Goal: Information Seeking & Learning: Understand process/instructions

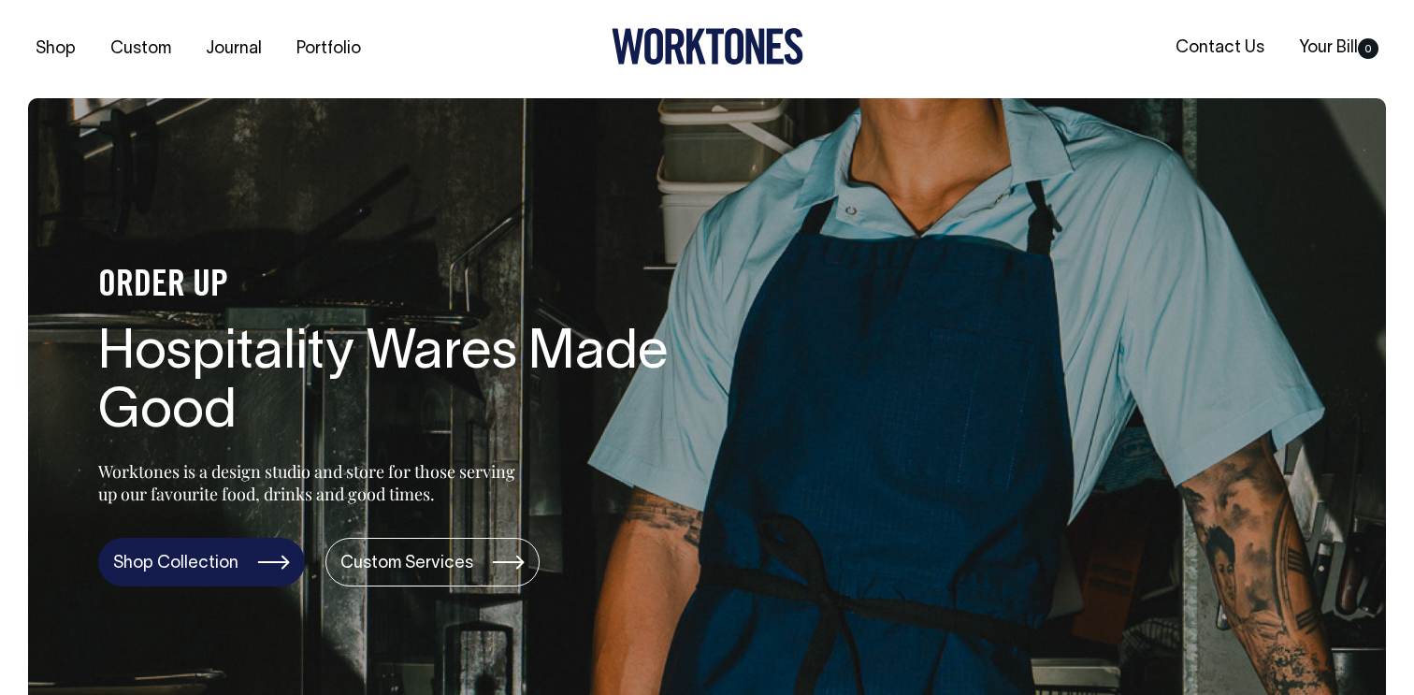
click at [252, 569] on link "Shop Collection" at bounding box center [201, 562] width 207 height 49
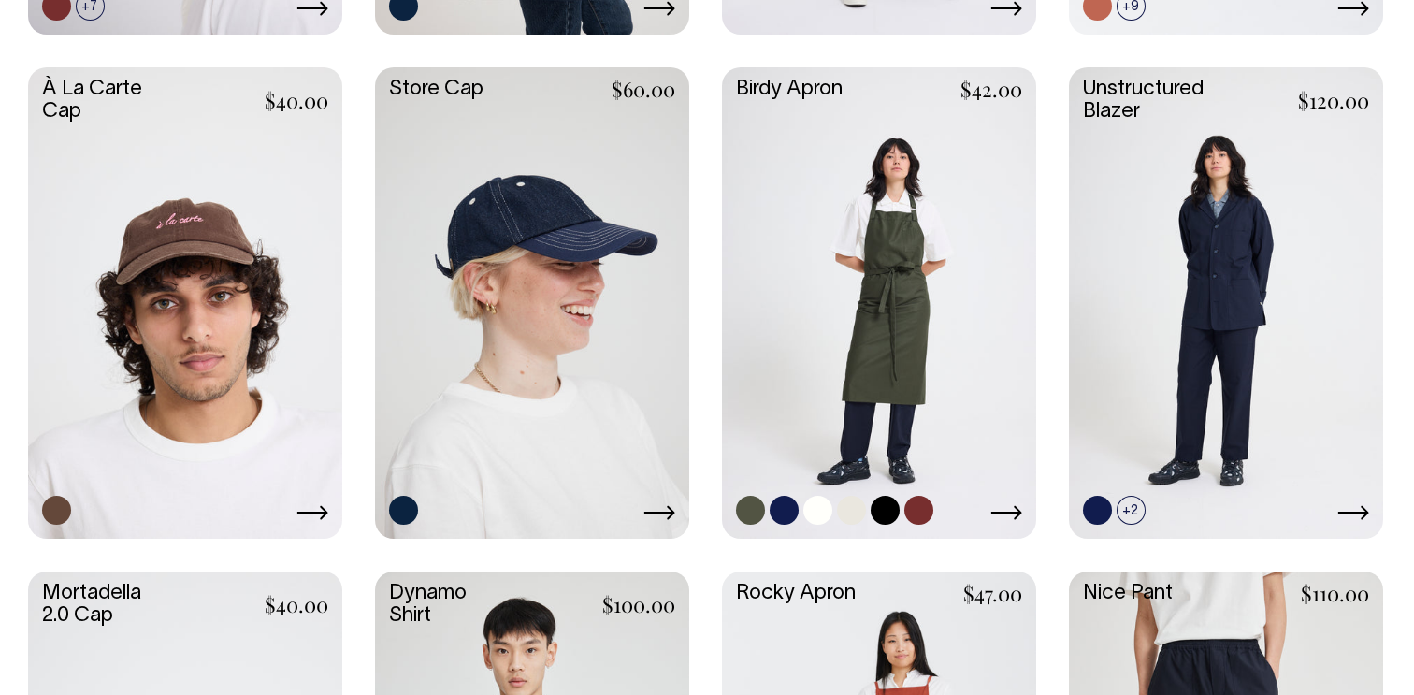
scroll to position [989, 0]
click at [1183, 459] on link at bounding box center [1226, 301] width 314 height 468
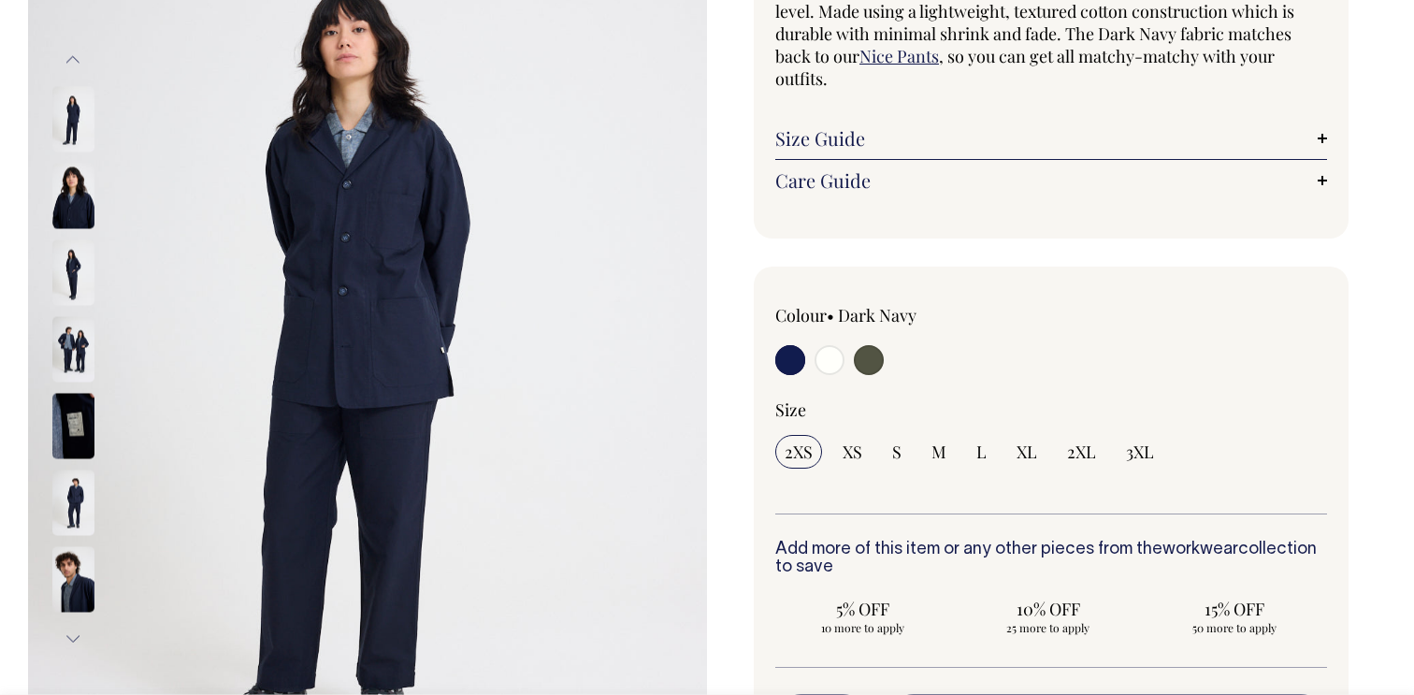
scroll to position [259, 0]
click at [93, 353] on img at bounding box center [73, 347] width 42 height 65
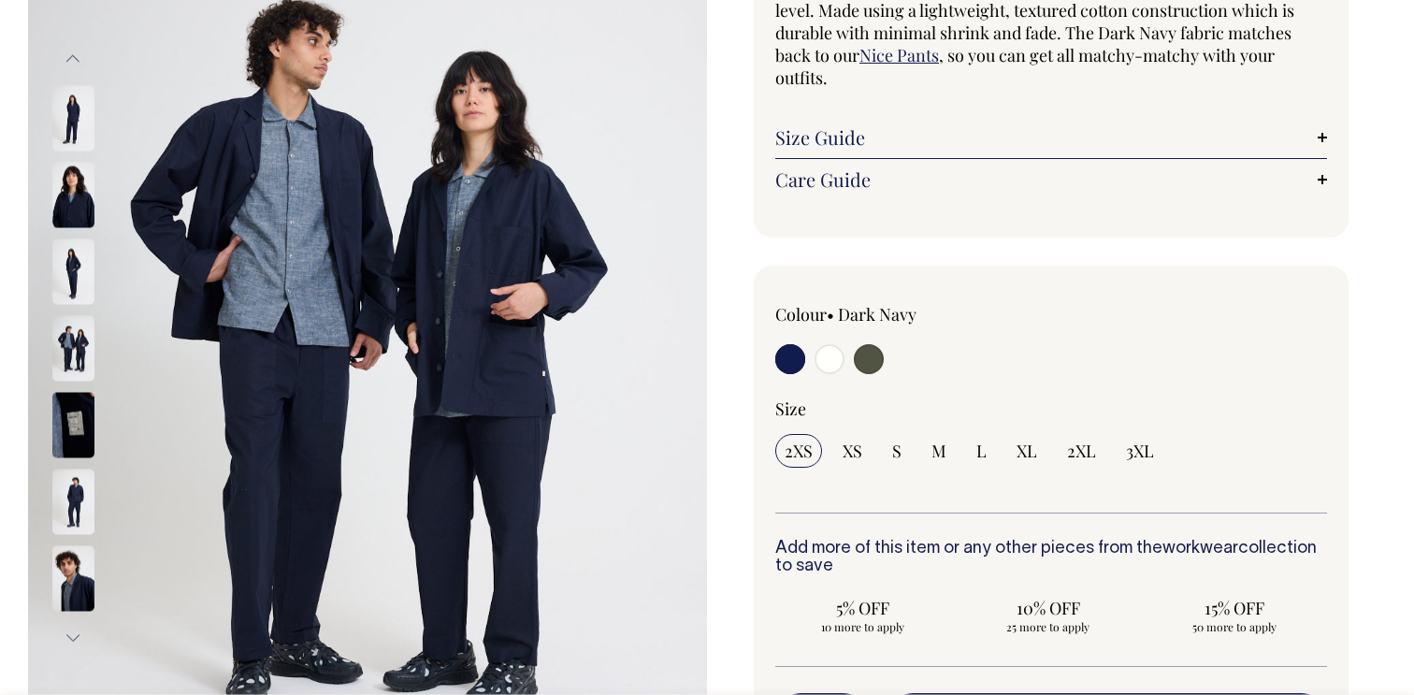
click at [74, 351] on img at bounding box center [73, 347] width 42 height 65
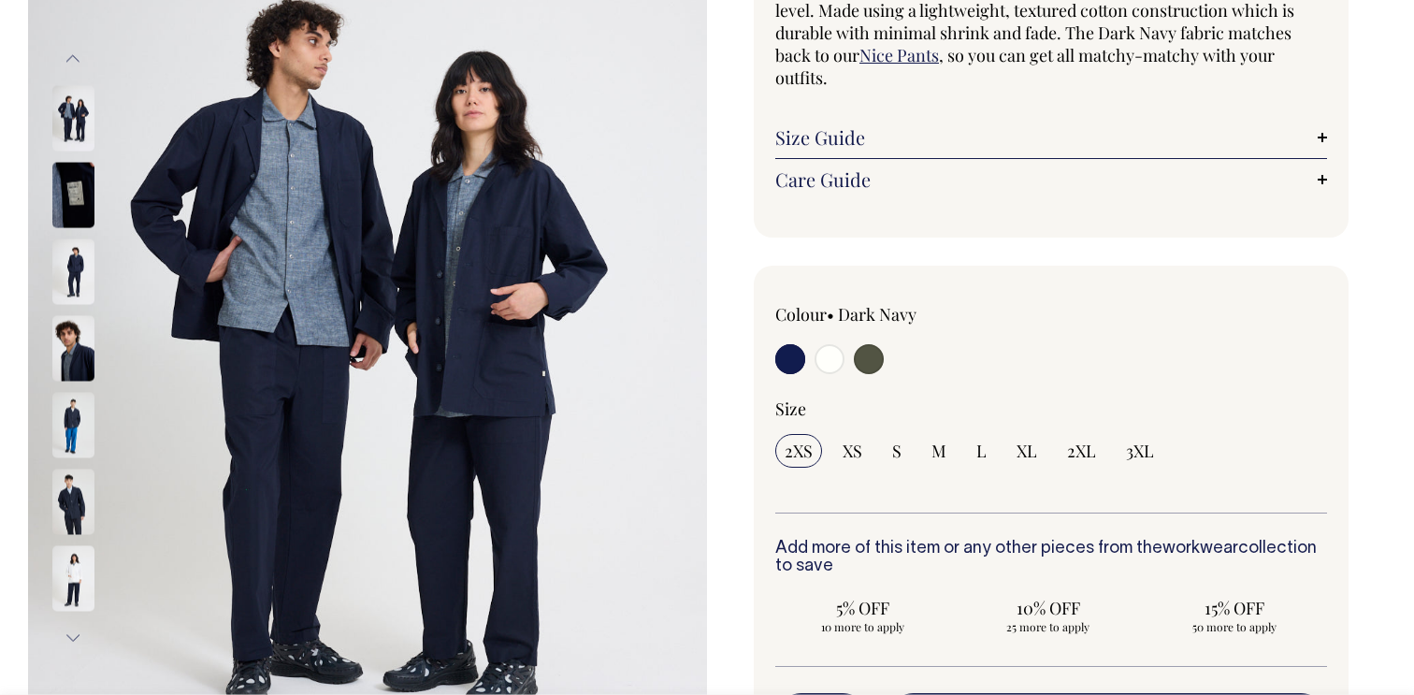
click at [76, 415] on img at bounding box center [73, 424] width 42 height 65
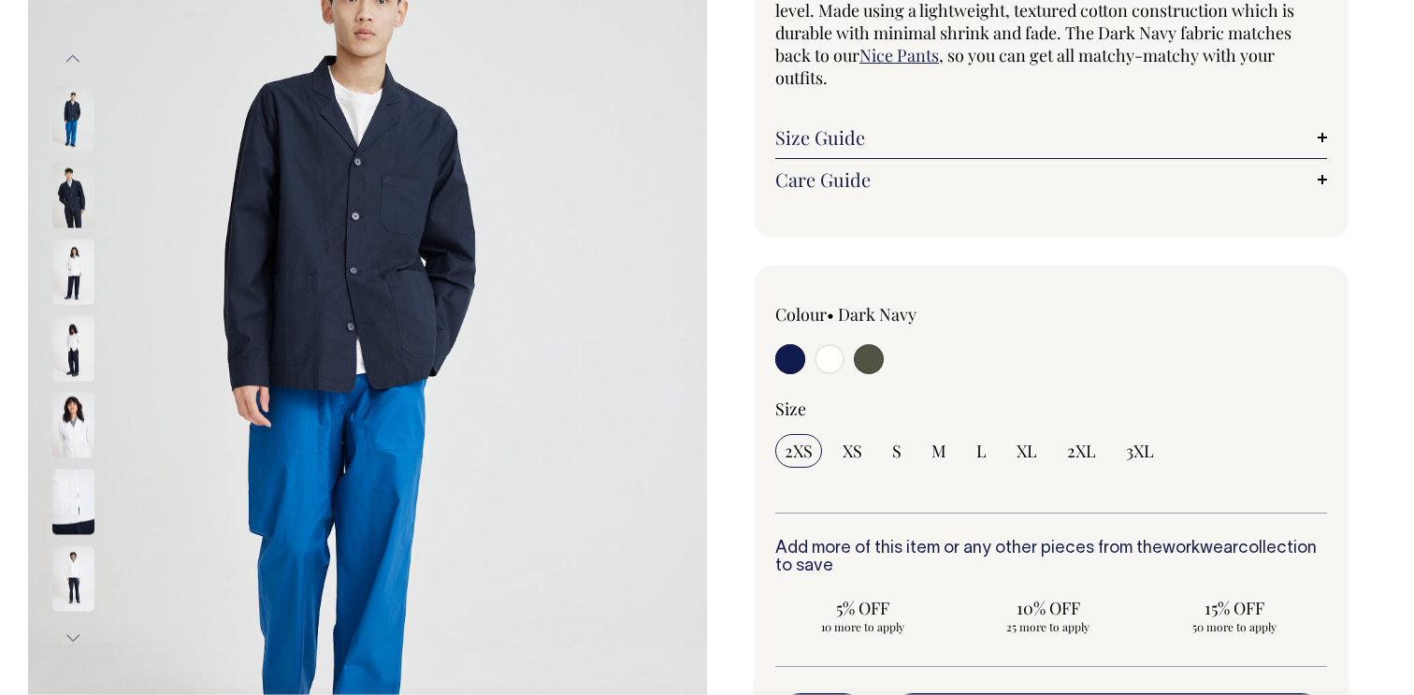
click at [76, 415] on img at bounding box center [73, 424] width 42 height 65
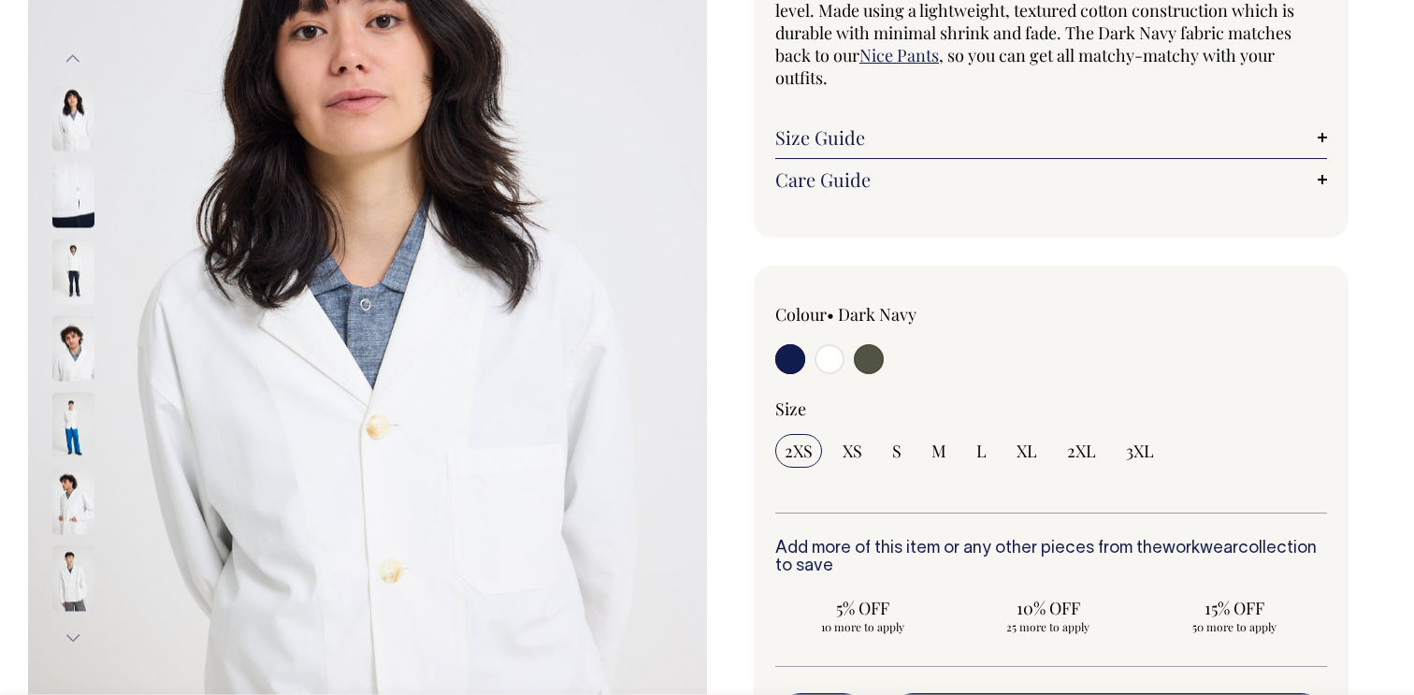
click at [830, 358] on input "radio" at bounding box center [829, 359] width 30 height 30
radio input "true"
select select "Off-White"
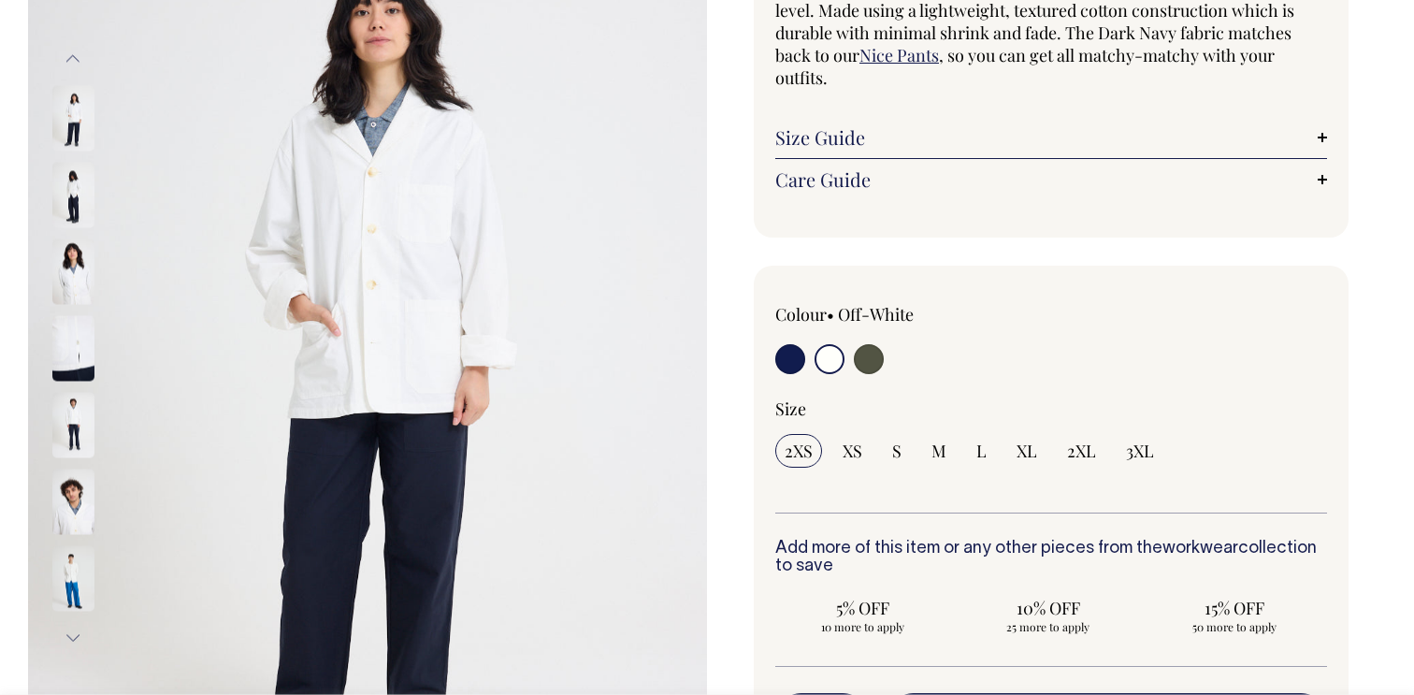
click at [82, 515] on img at bounding box center [73, 500] width 42 height 65
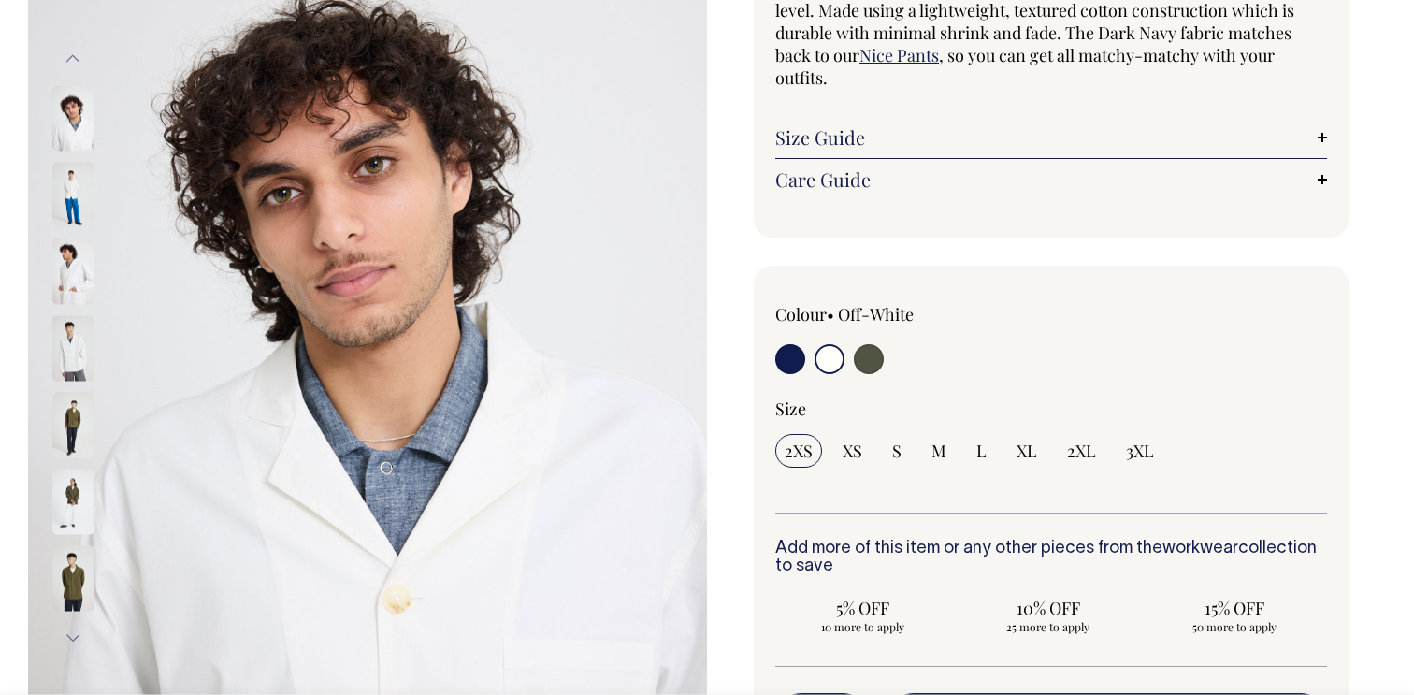
click at [74, 493] on img at bounding box center [73, 500] width 42 height 65
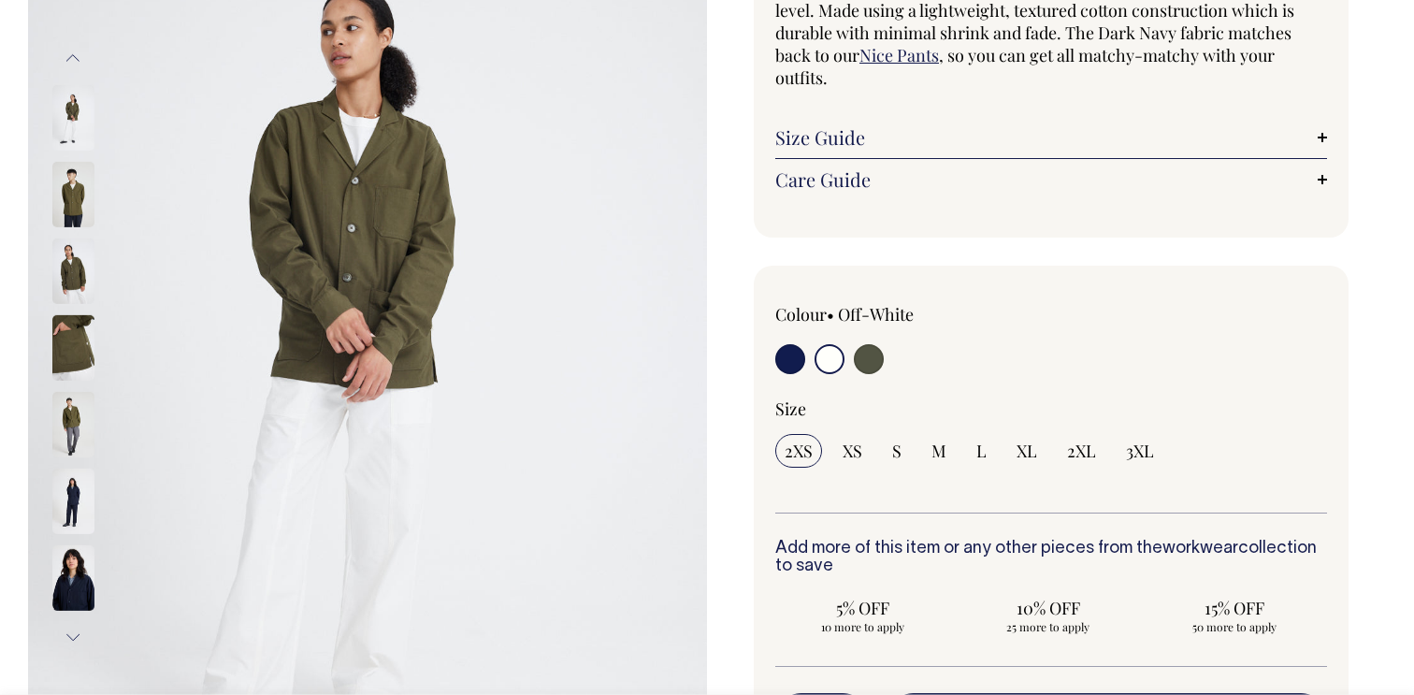
click at [74, 527] on img at bounding box center [73, 500] width 42 height 65
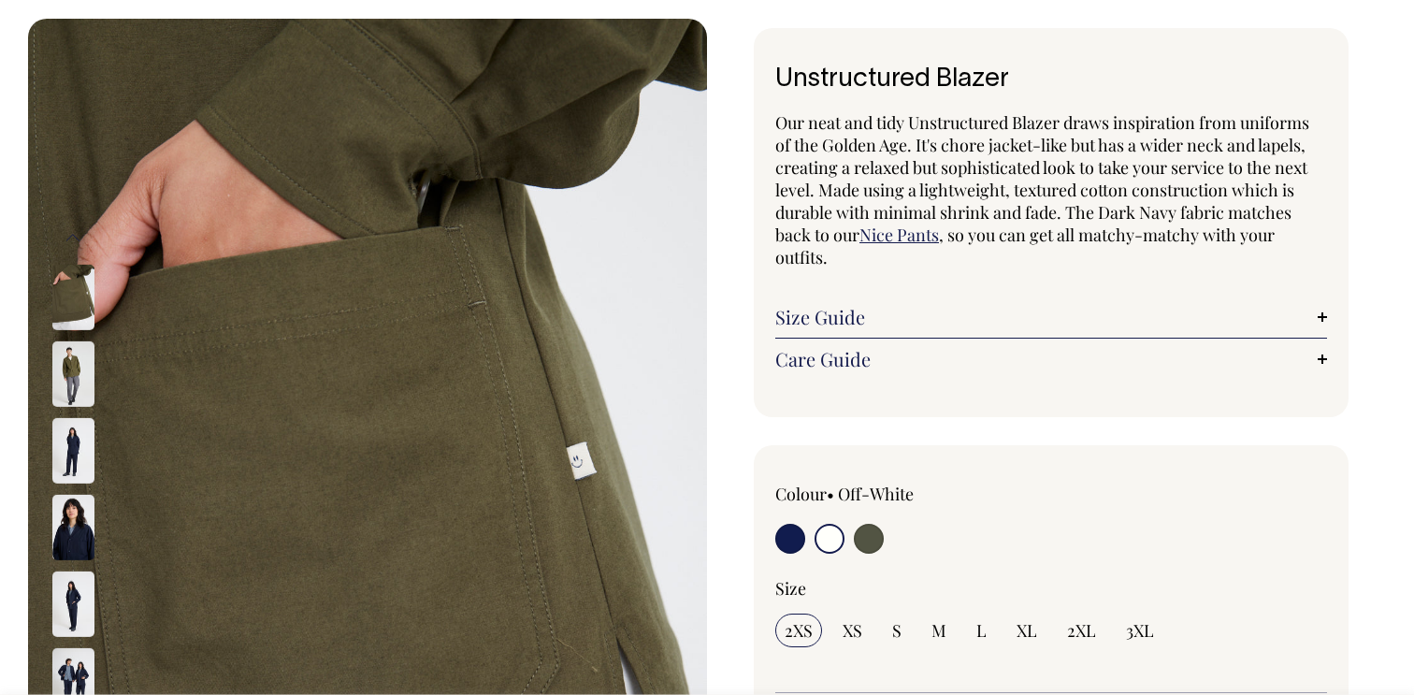
scroll to position [79, 0]
click at [1319, 308] on link "Size Guide" at bounding box center [1051, 317] width 552 height 22
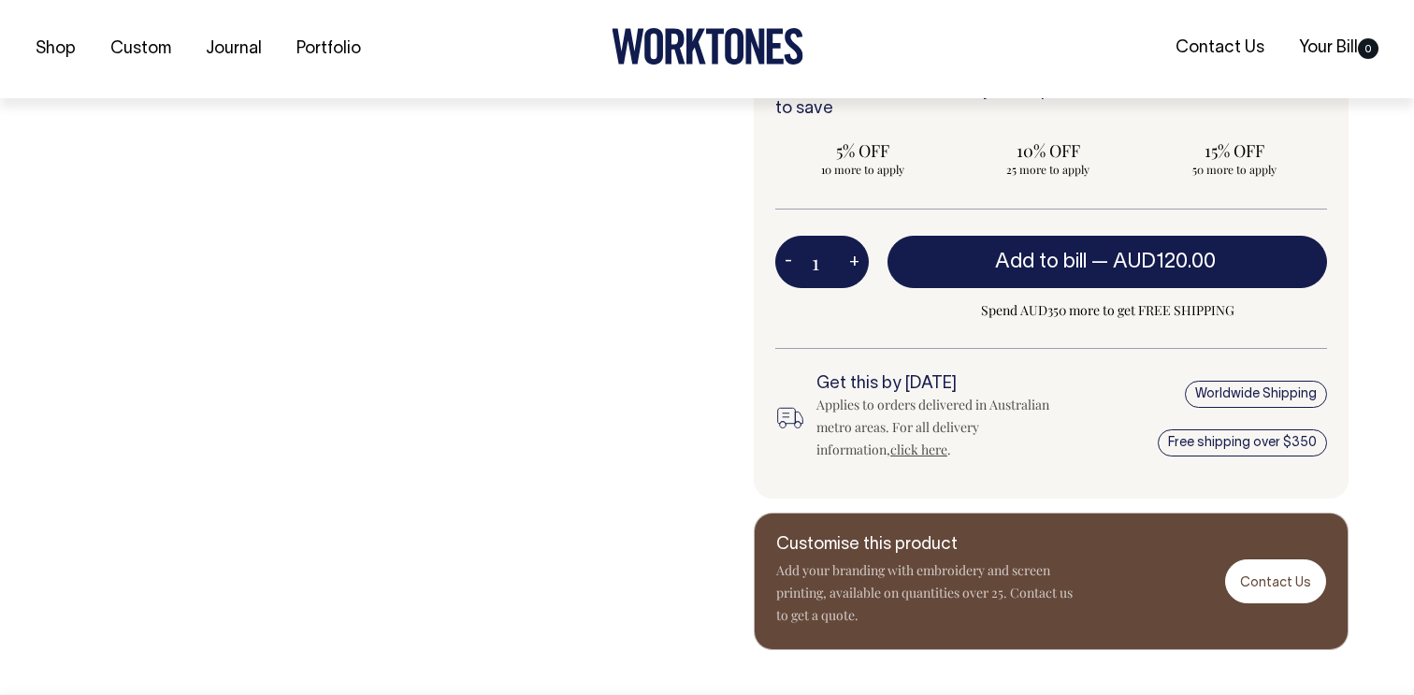
scroll to position [1060, 0]
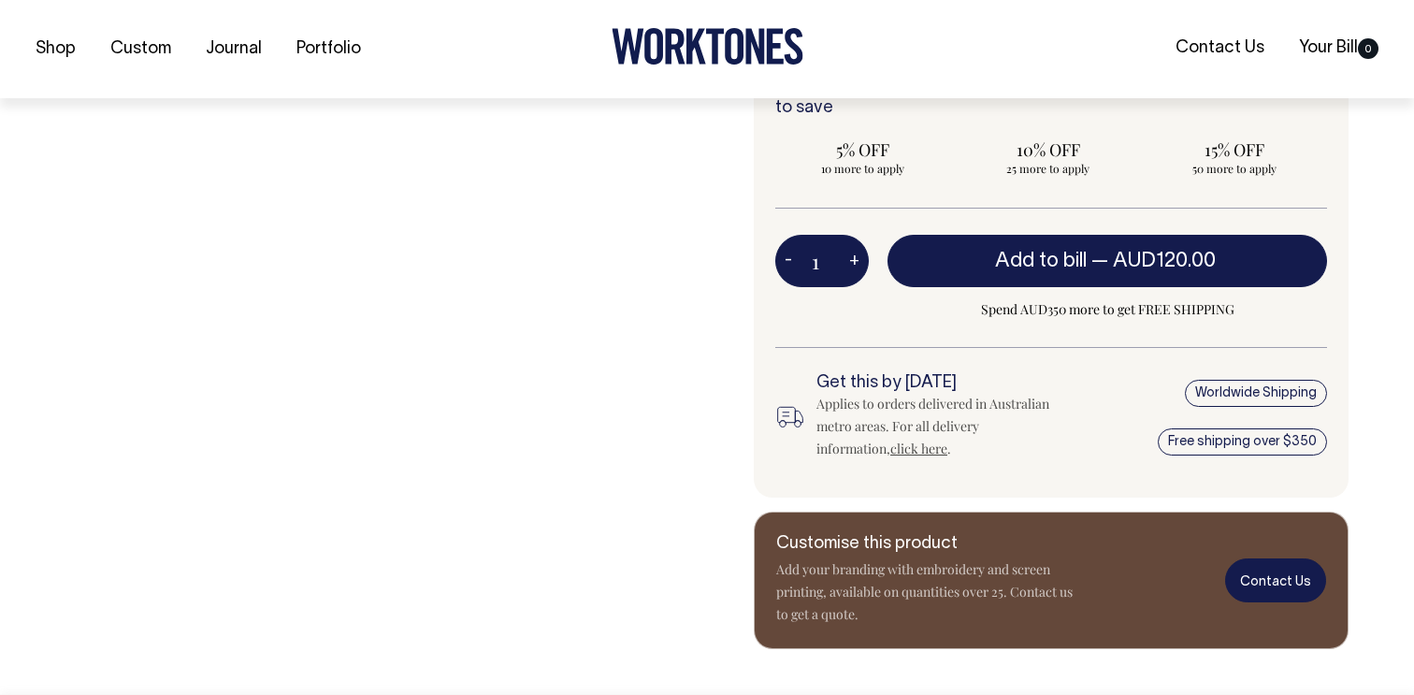
click at [1289, 588] on link "Contact Us" at bounding box center [1275, 580] width 101 height 44
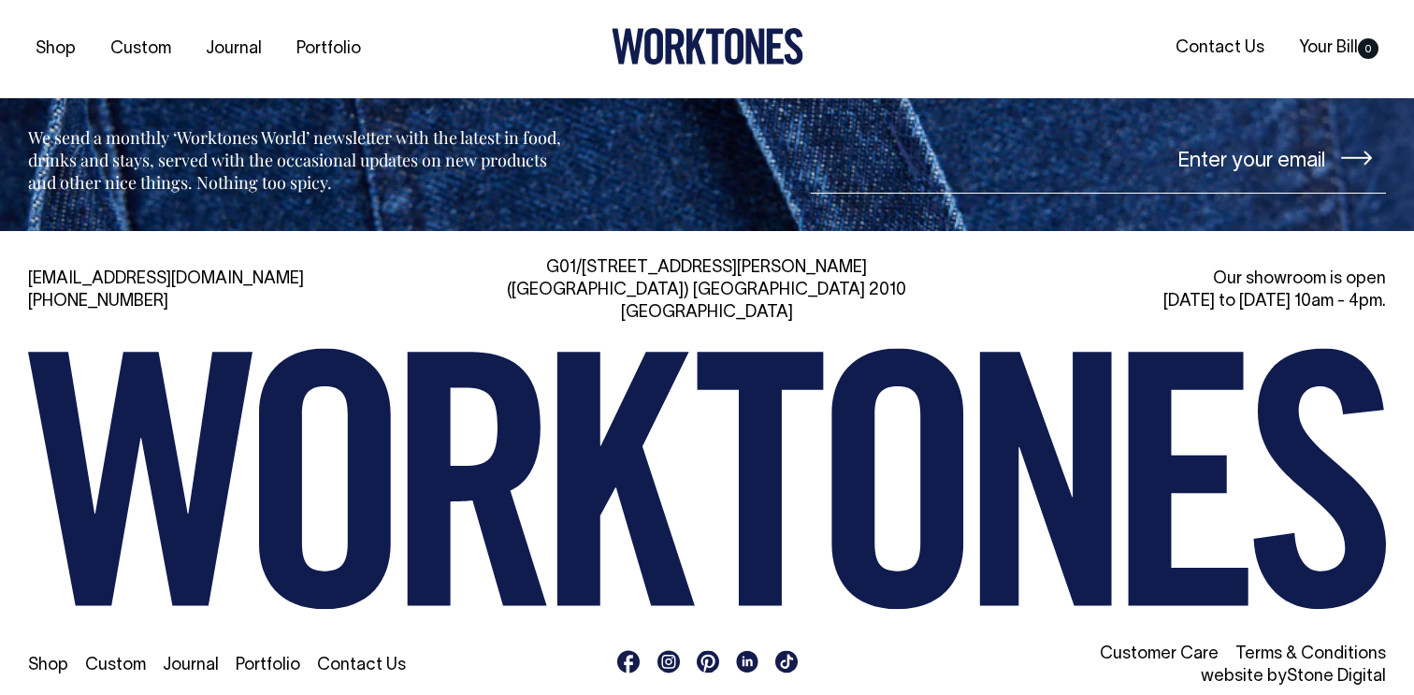
scroll to position [7883, 0]
